Goal: Transaction & Acquisition: Purchase product/service

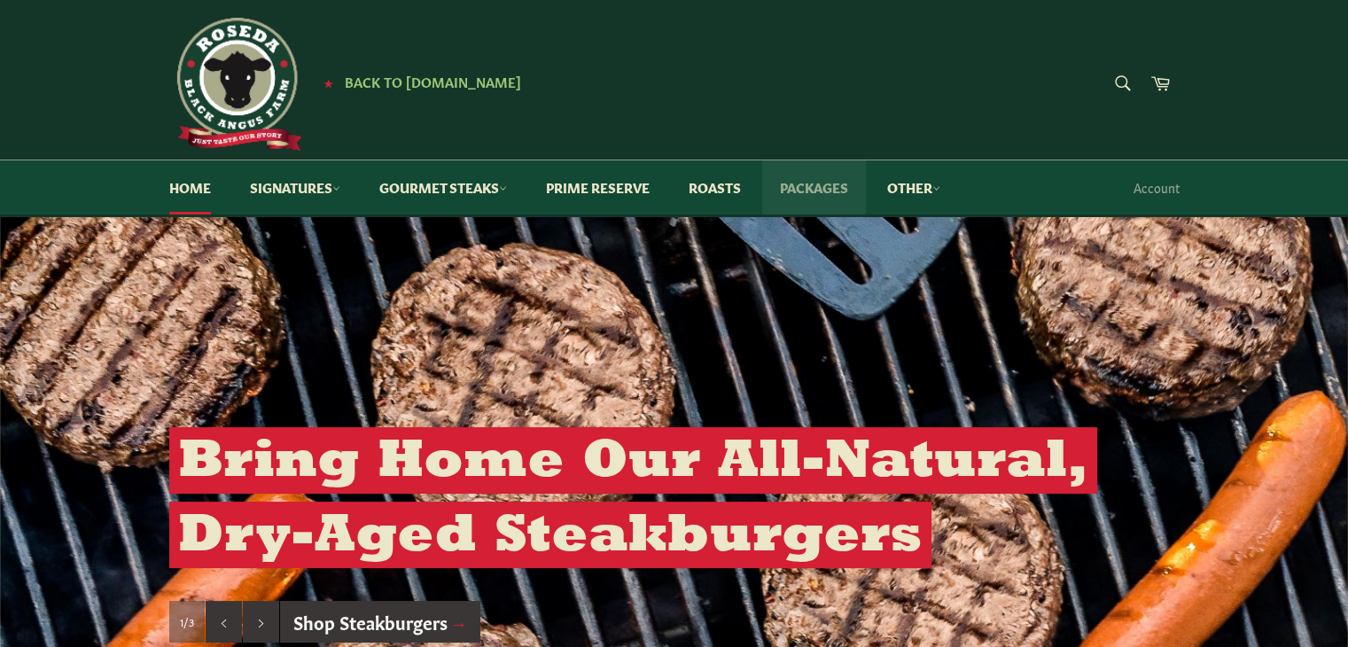
click at [816, 190] on link "Packages" at bounding box center [814, 187] width 104 height 54
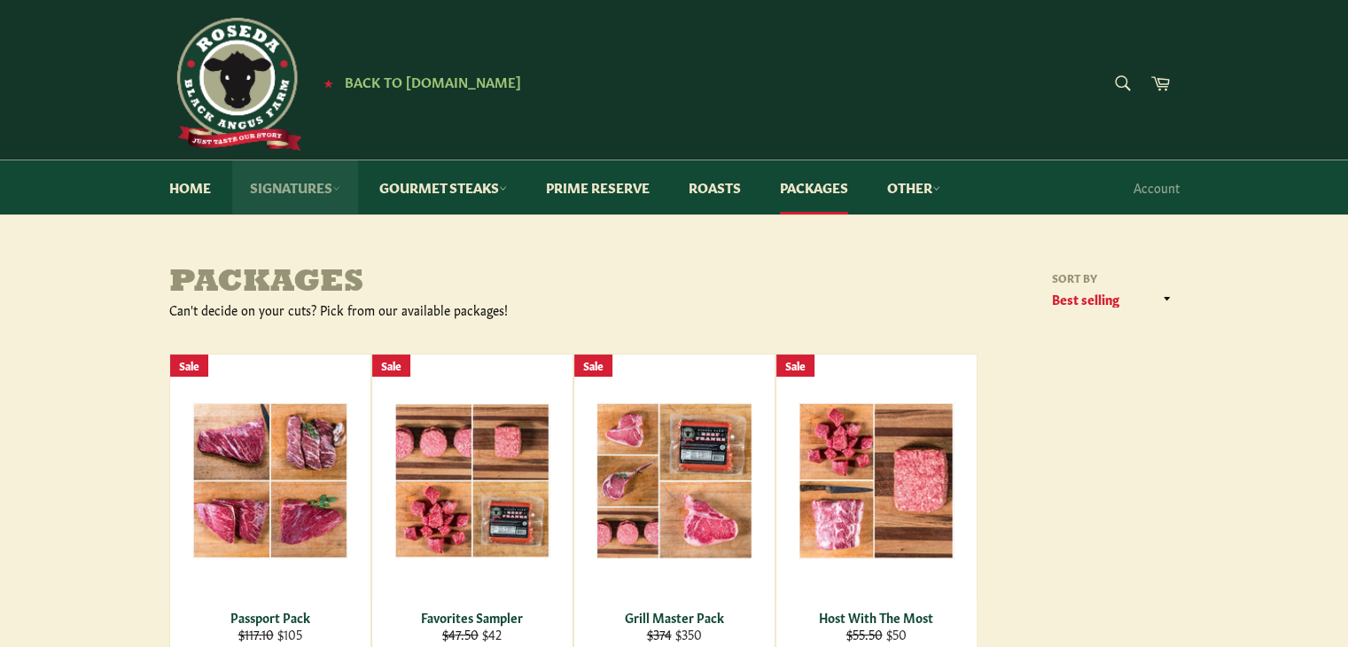
click at [304, 176] on link "Signatures" at bounding box center [295, 187] width 126 height 54
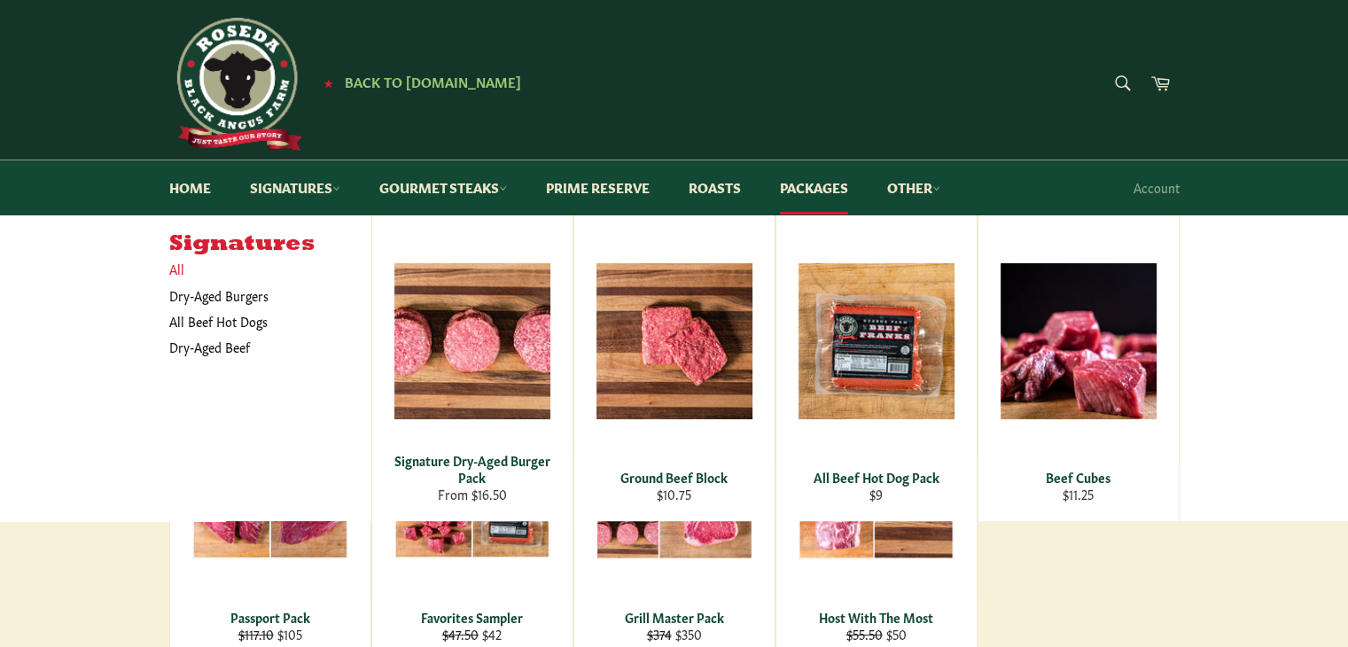
click at [174, 275] on link "All" at bounding box center [265, 269] width 211 height 26
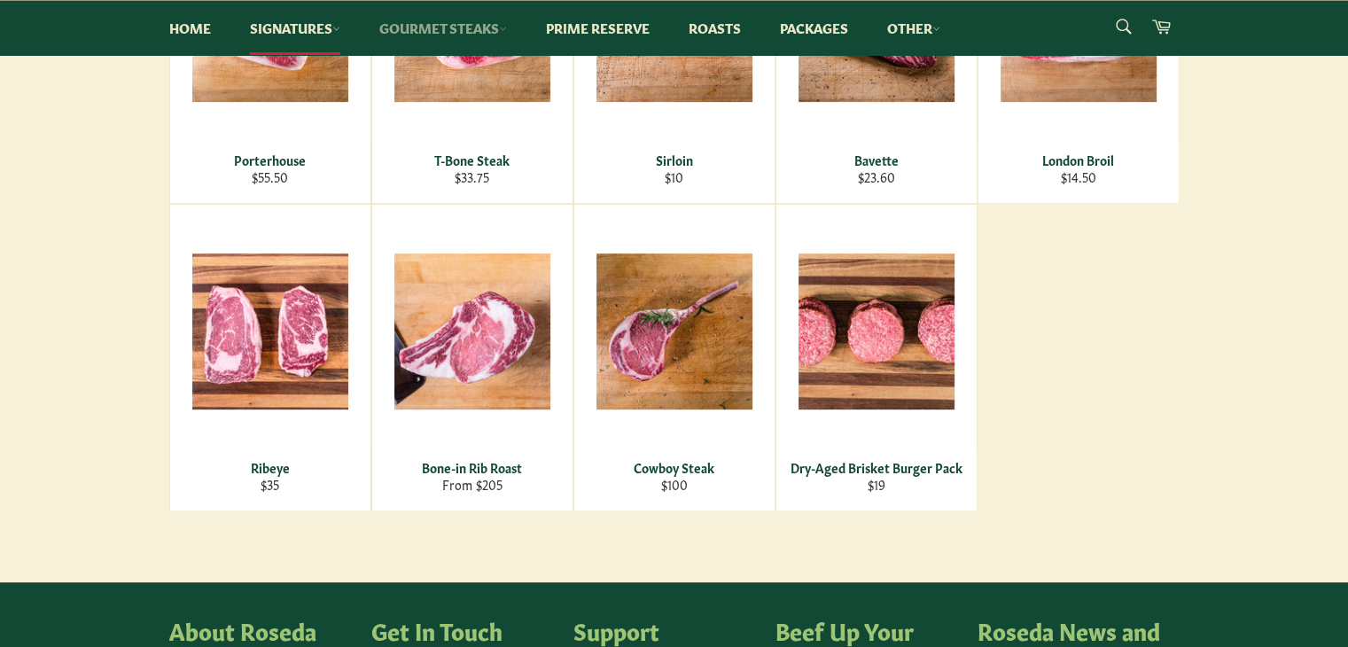
scroll to position [887, 0]
